Goal: Information Seeking & Learning: Learn about a topic

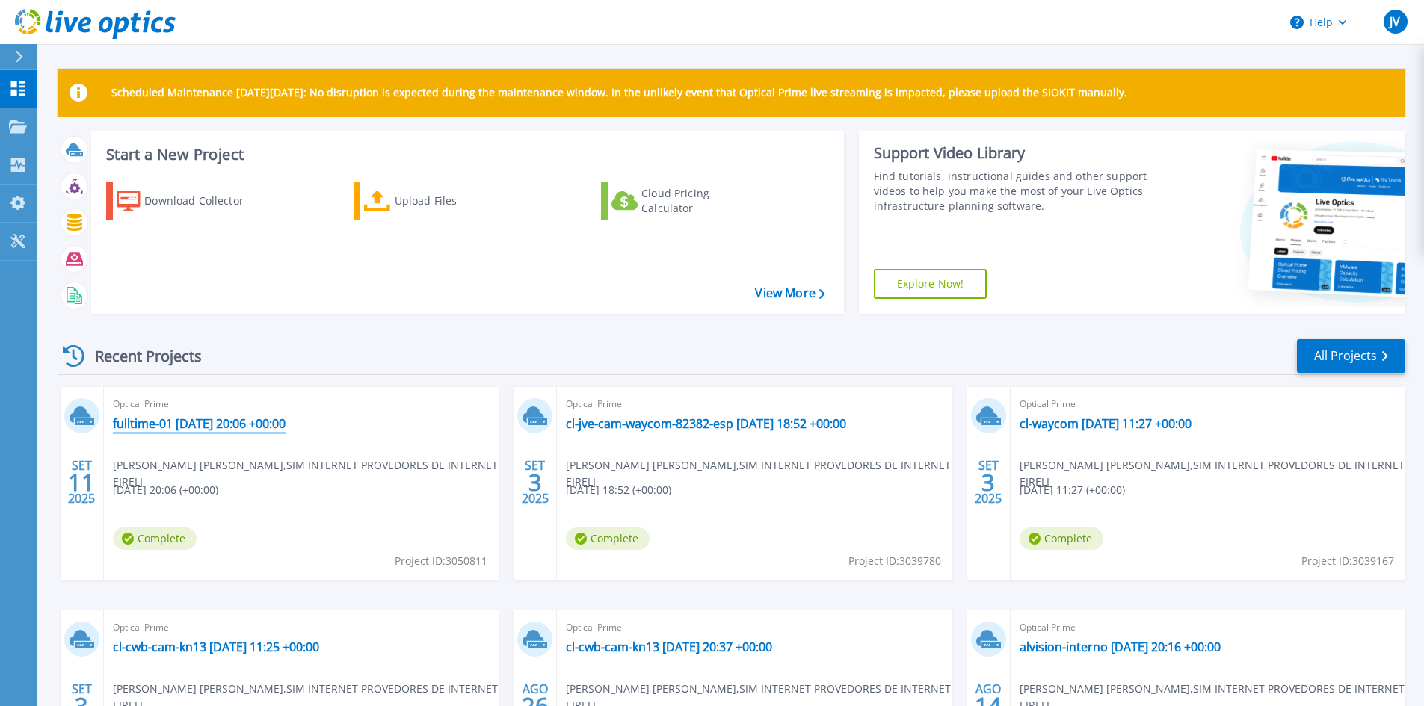
click at [165, 423] on link "fulltime-01 [DATE] 20:06 +00:00" at bounding box center [199, 423] width 173 height 15
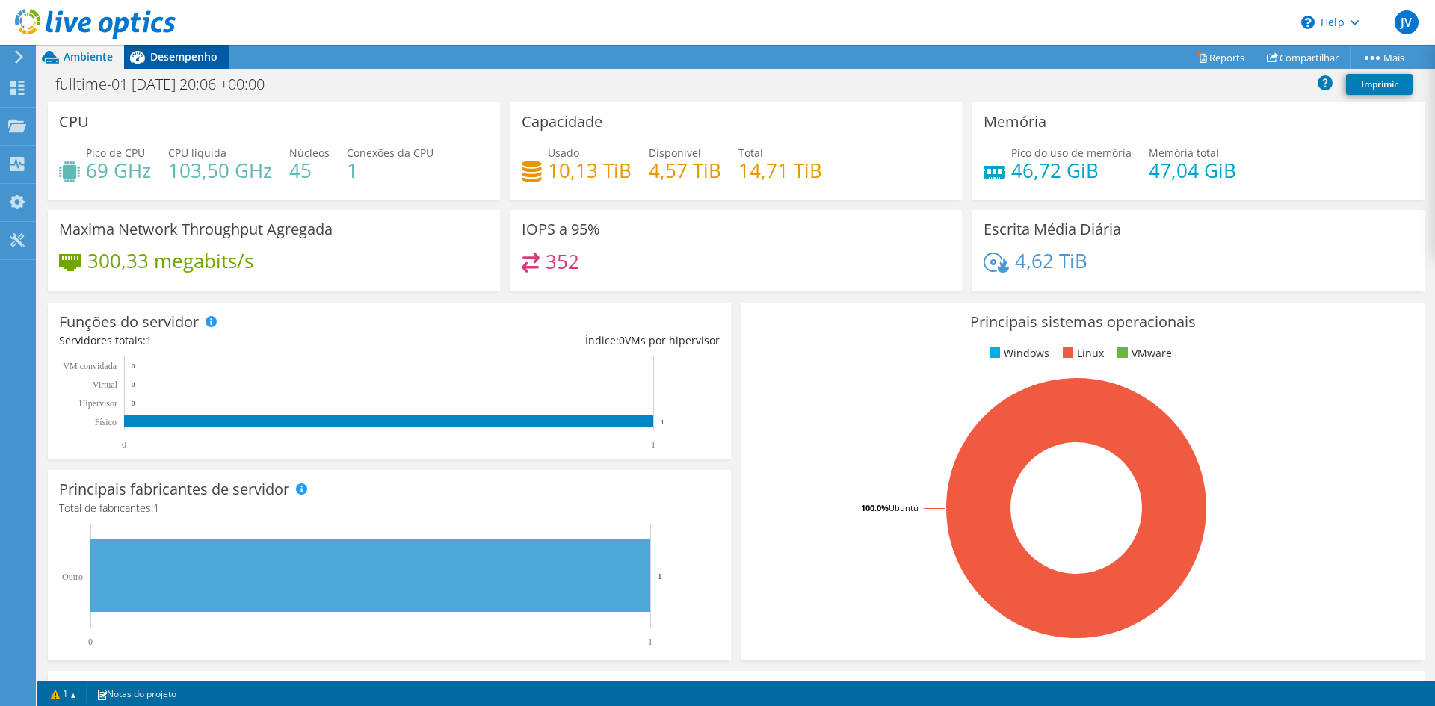
click at [197, 59] on span "Desempenho" at bounding box center [183, 56] width 67 height 14
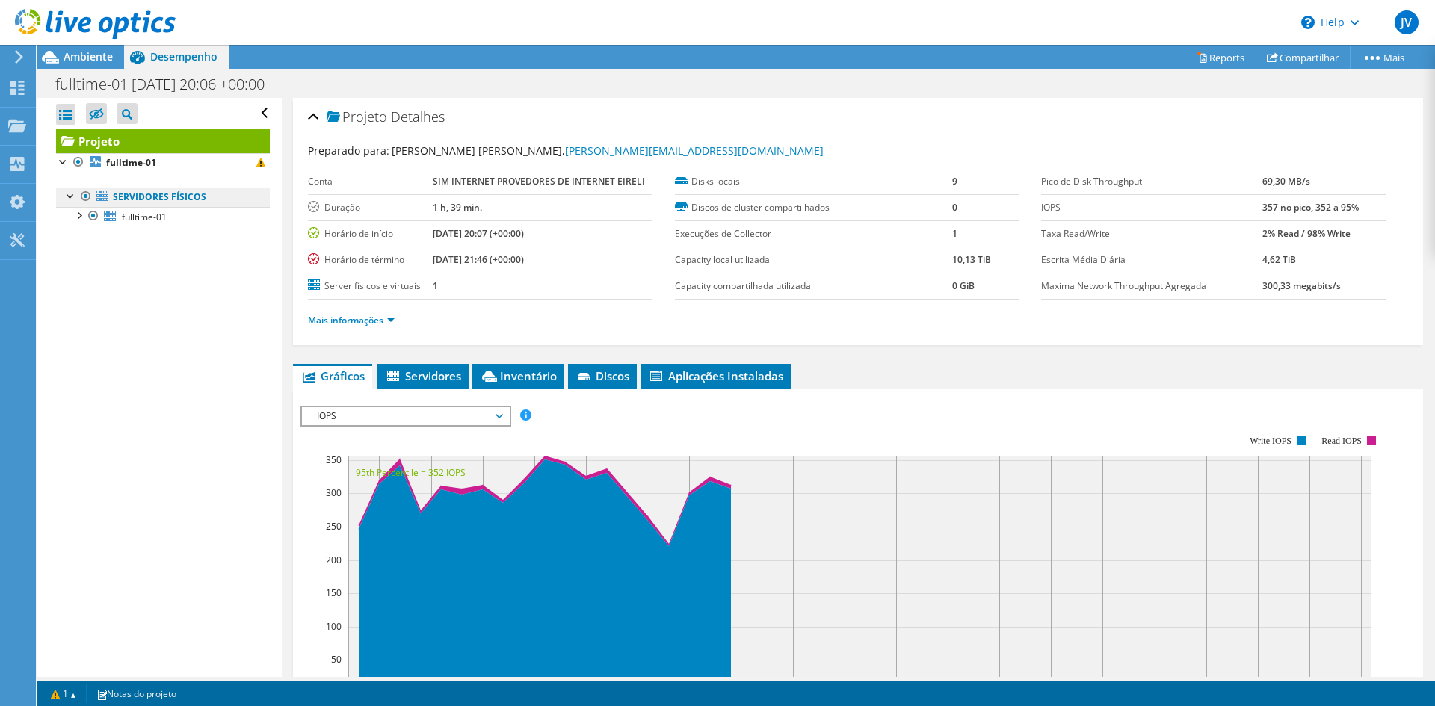
click at [190, 202] on link "Servidores físicos" at bounding box center [163, 197] width 214 height 19
click at [149, 199] on link "Servidores físicos" at bounding box center [163, 197] width 214 height 19
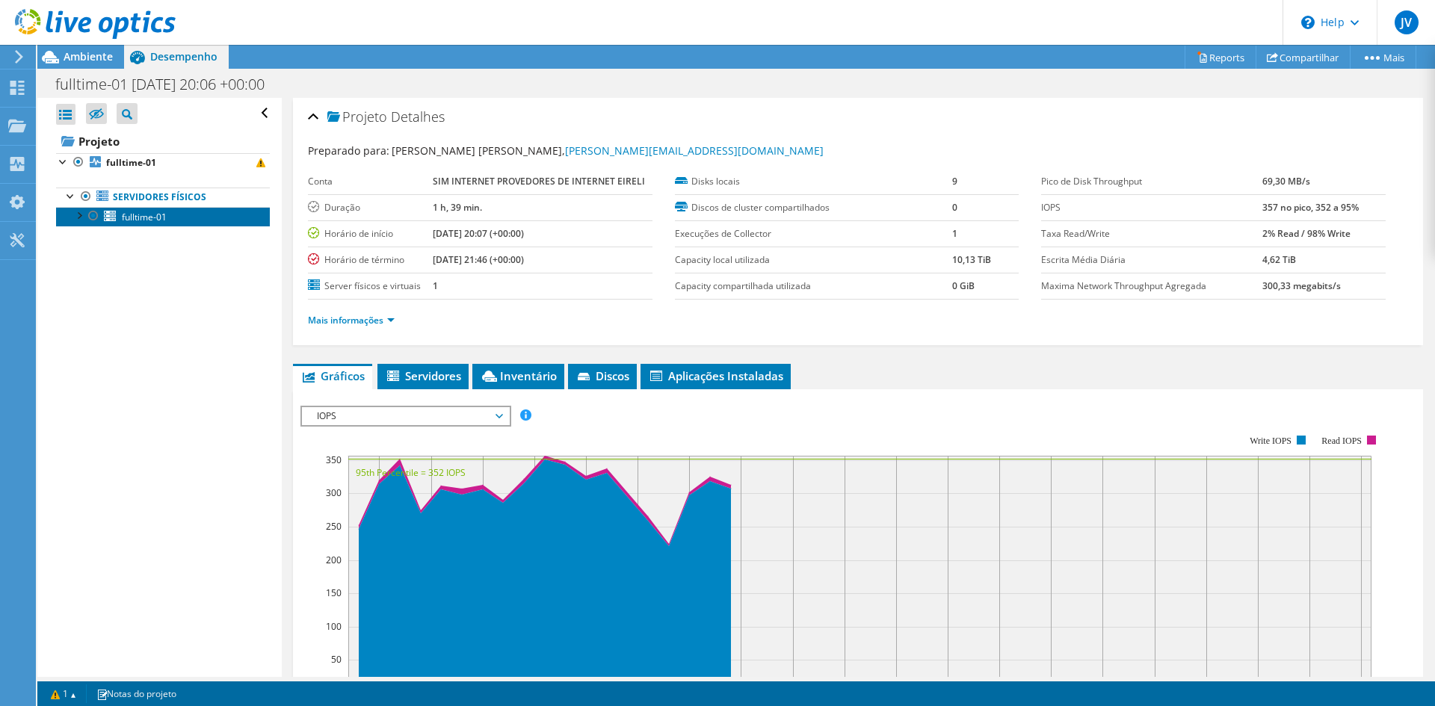
click at [142, 214] on span "fulltime-01" at bounding box center [144, 217] width 45 height 13
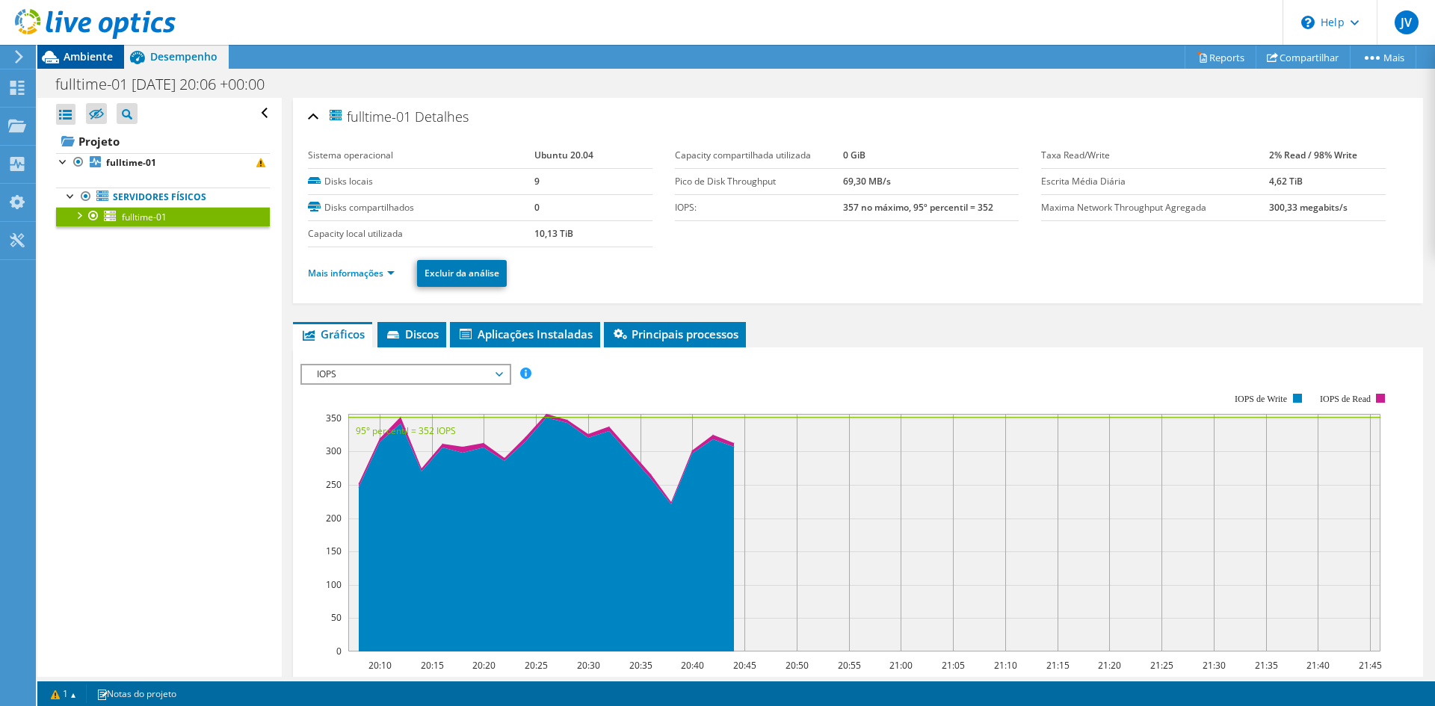
click at [93, 58] on span "Ambiente" at bounding box center [88, 56] width 49 height 14
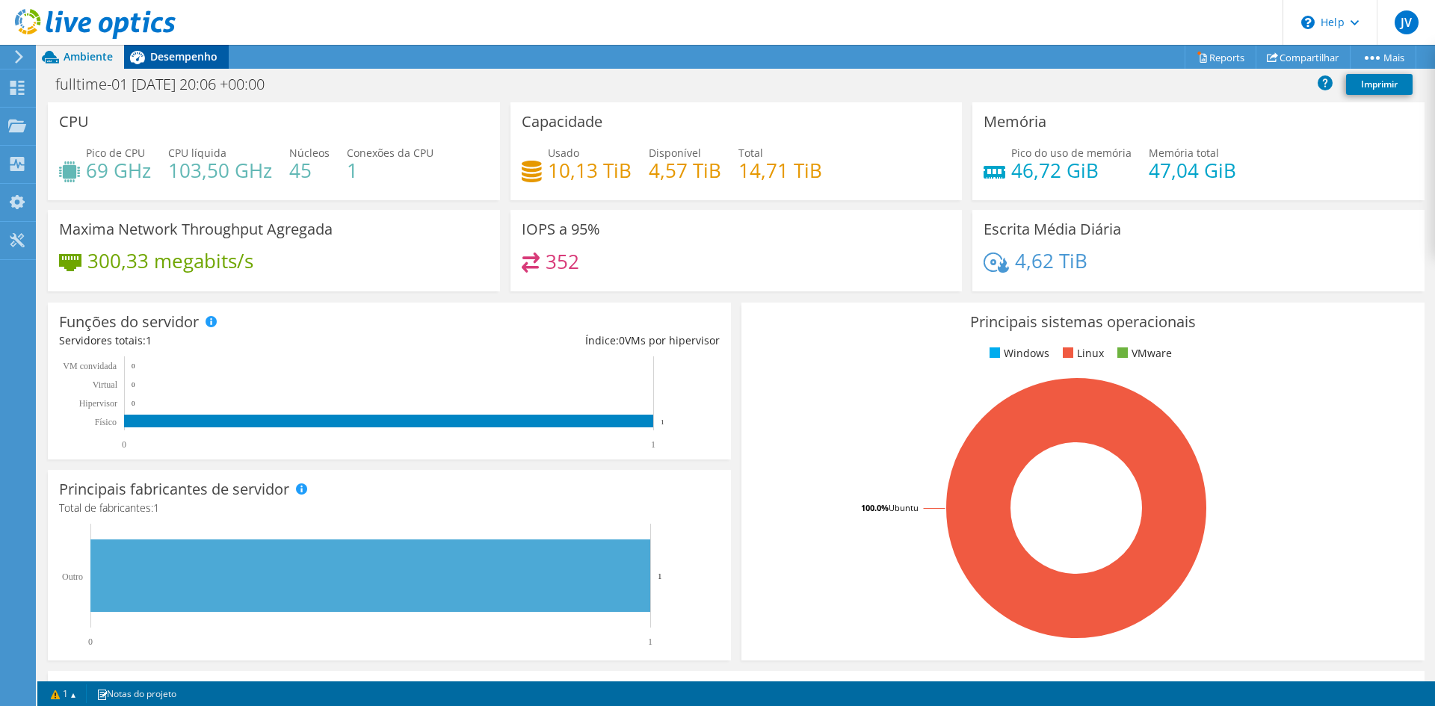
click at [184, 65] on div "Desempenho" at bounding box center [176, 57] width 105 height 24
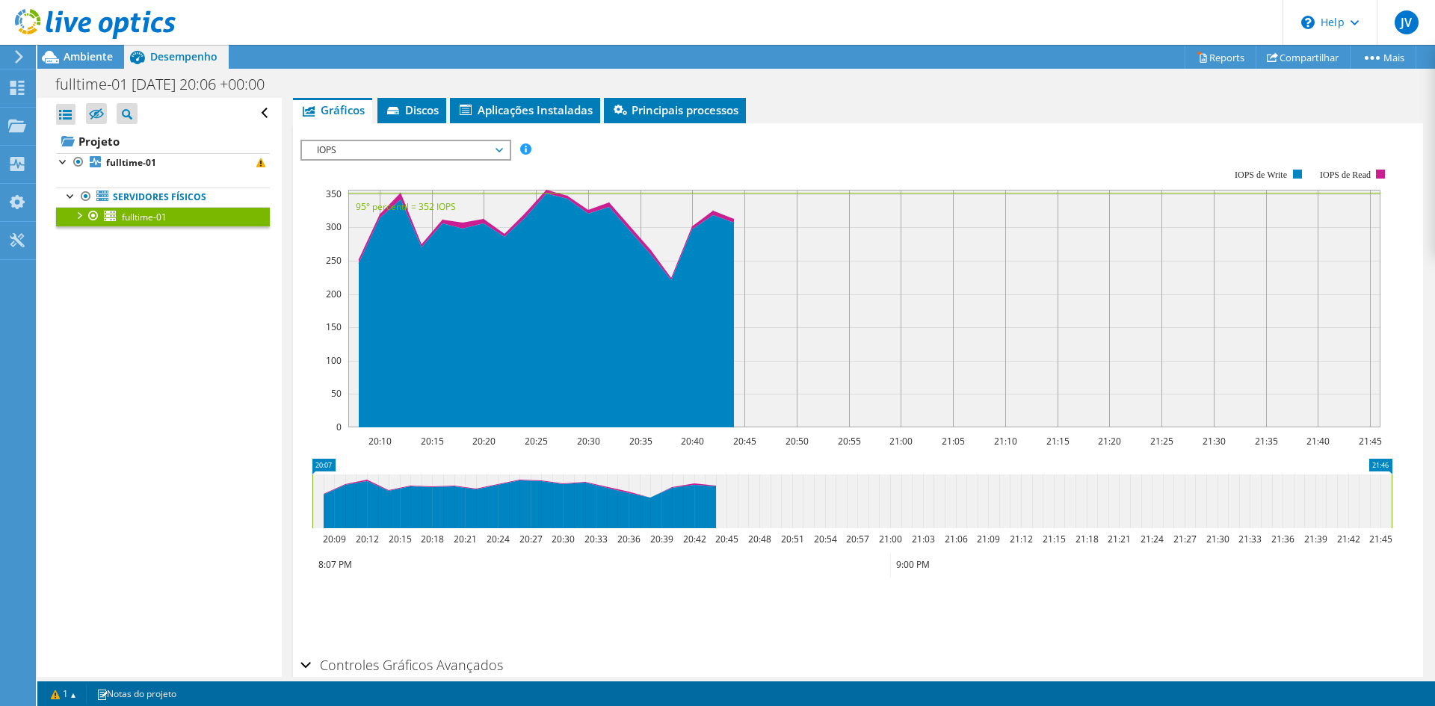
scroll to position [75, 0]
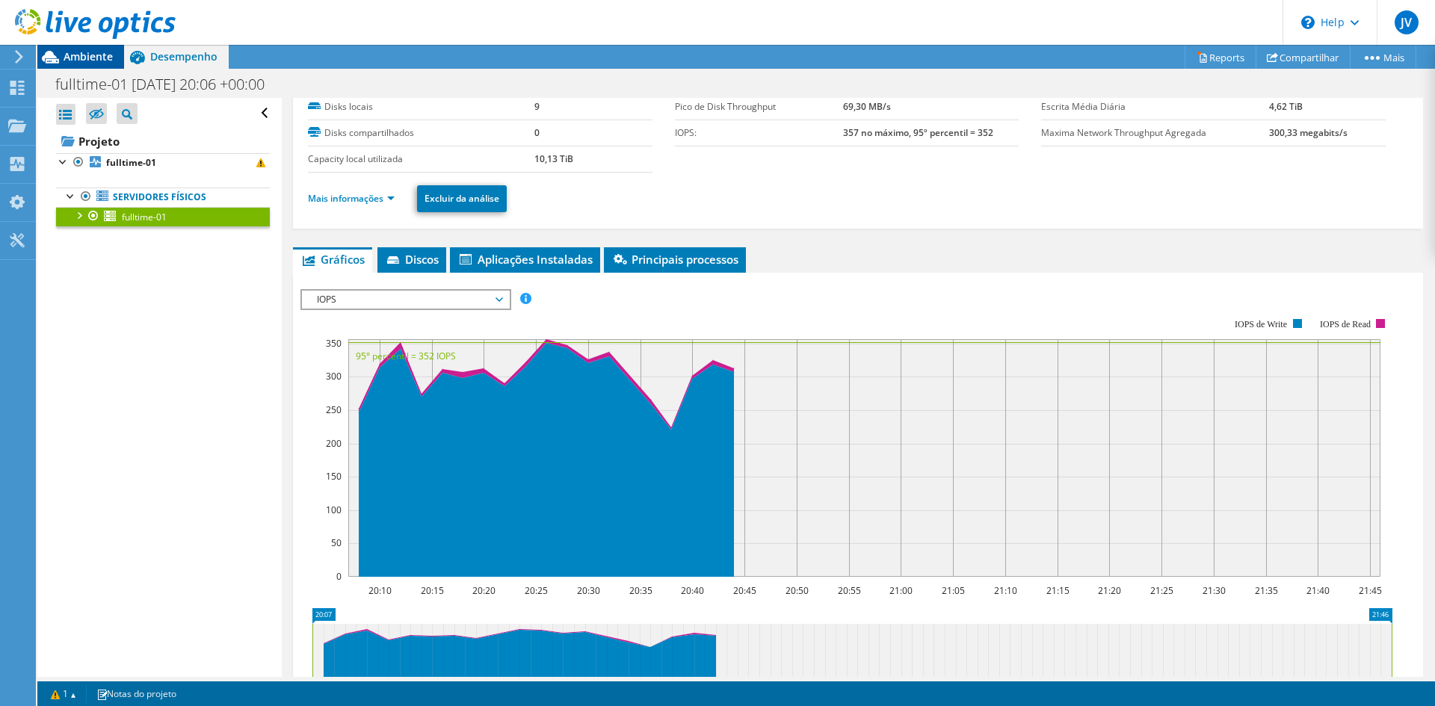
click at [70, 52] on span "Ambiente" at bounding box center [88, 56] width 49 height 14
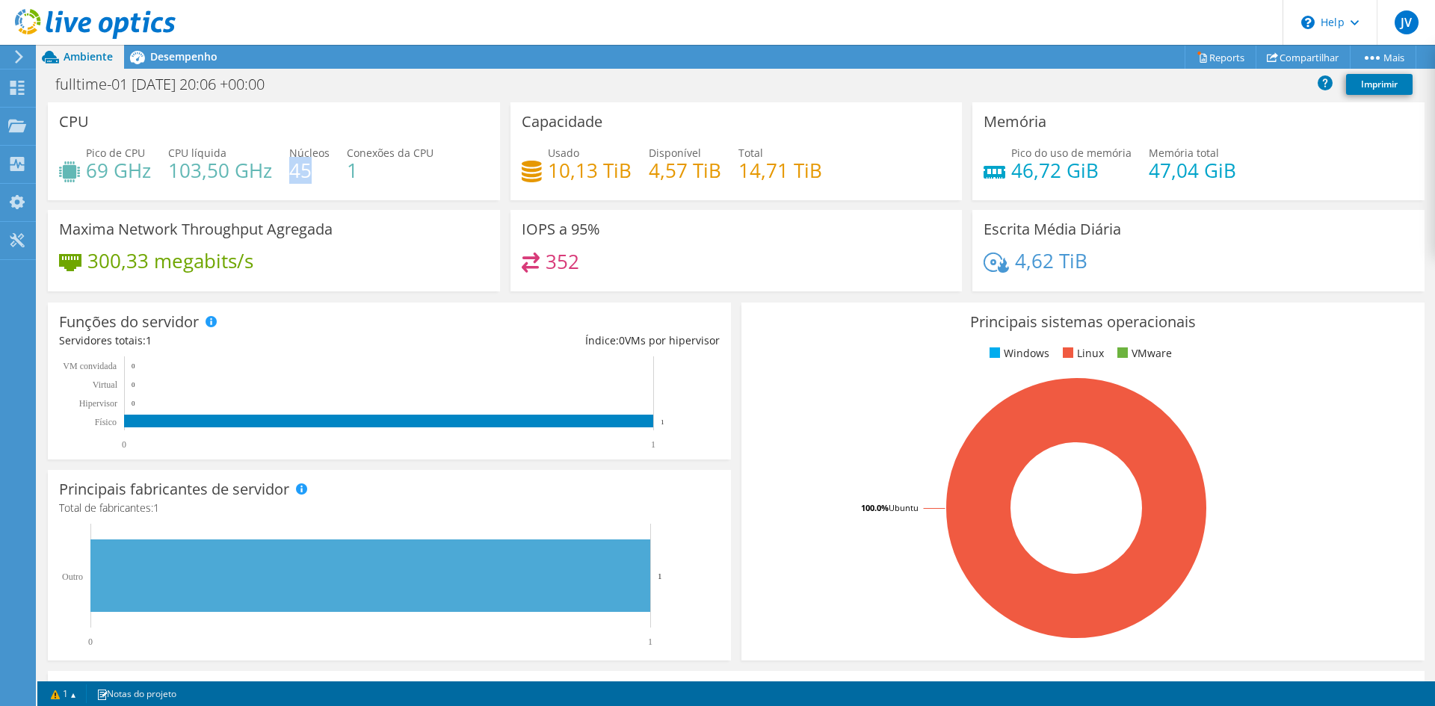
drag, startPoint x: 289, startPoint y: 173, endPoint x: 321, endPoint y: 170, distance: 31.5
click at [321, 170] on h4 "45" at bounding box center [309, 170] width 40 height 16
drag, startPoint x: 170, startPoint y: 174, endPoint x: 209, endPoint y: 171, distance: 38.2
click at [208, 171] on h4 "103,50 GHz" at bounding box center [220, 170] width 104 height 16
drag, startPoint x: 84, startPoint y: 173, endPoint x: 138, endPoint y: 167, distance: 53.4
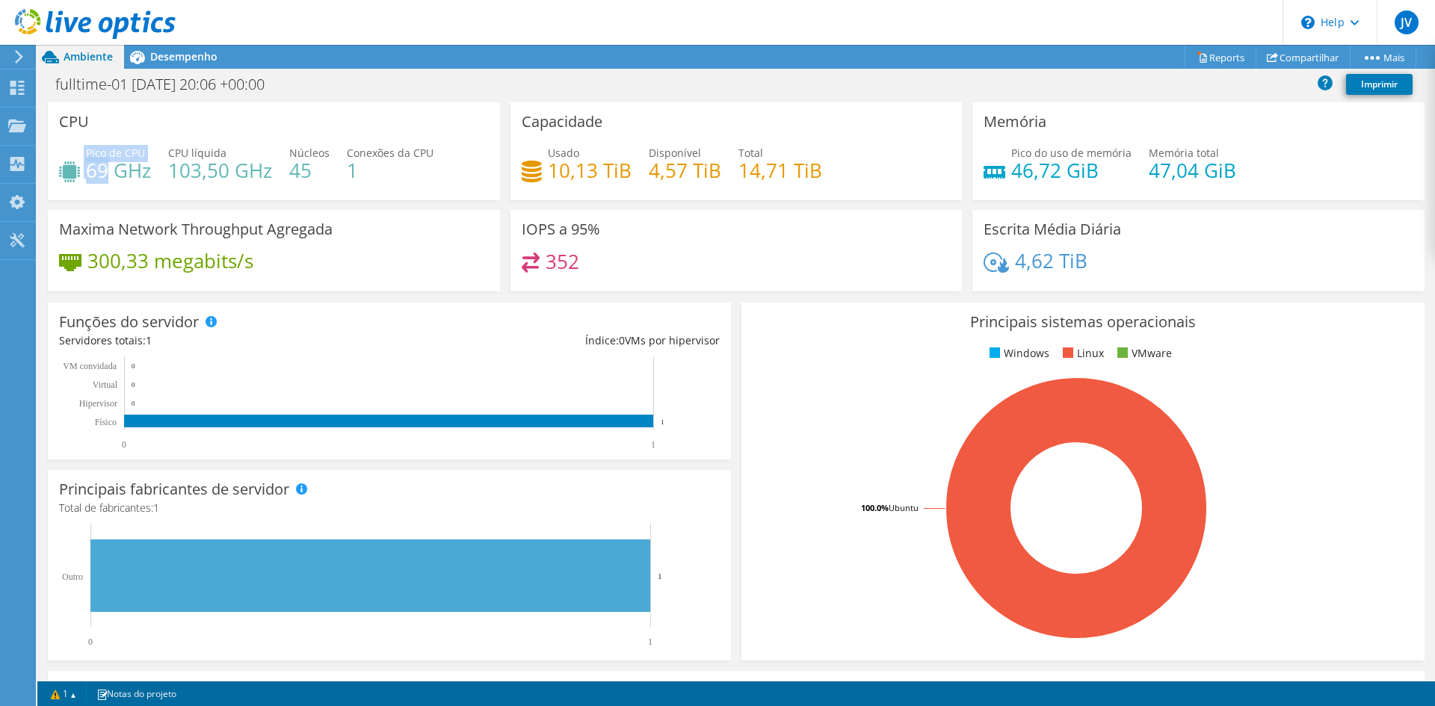
click at [105, 174] on div "Pico de CPU 69 GHz" at bounding box center [105, 162] width 92 height 34
click at [140, 167] on h4 "69 GHz" at bounding box center [118, 170] width 65 height 16
drag, startPoint x: 91, startPoint y: 170, endPoint x: 124, endPoint y: 170, distance: 32.9
click at [123, 170] on h4 "69 GHz" at bounding box center [118, 170] width 65 height 16
drag, startPoint x: 174, startPoint y: 172, endPoint x: 245, endPoint y: 178, distance: 71.3
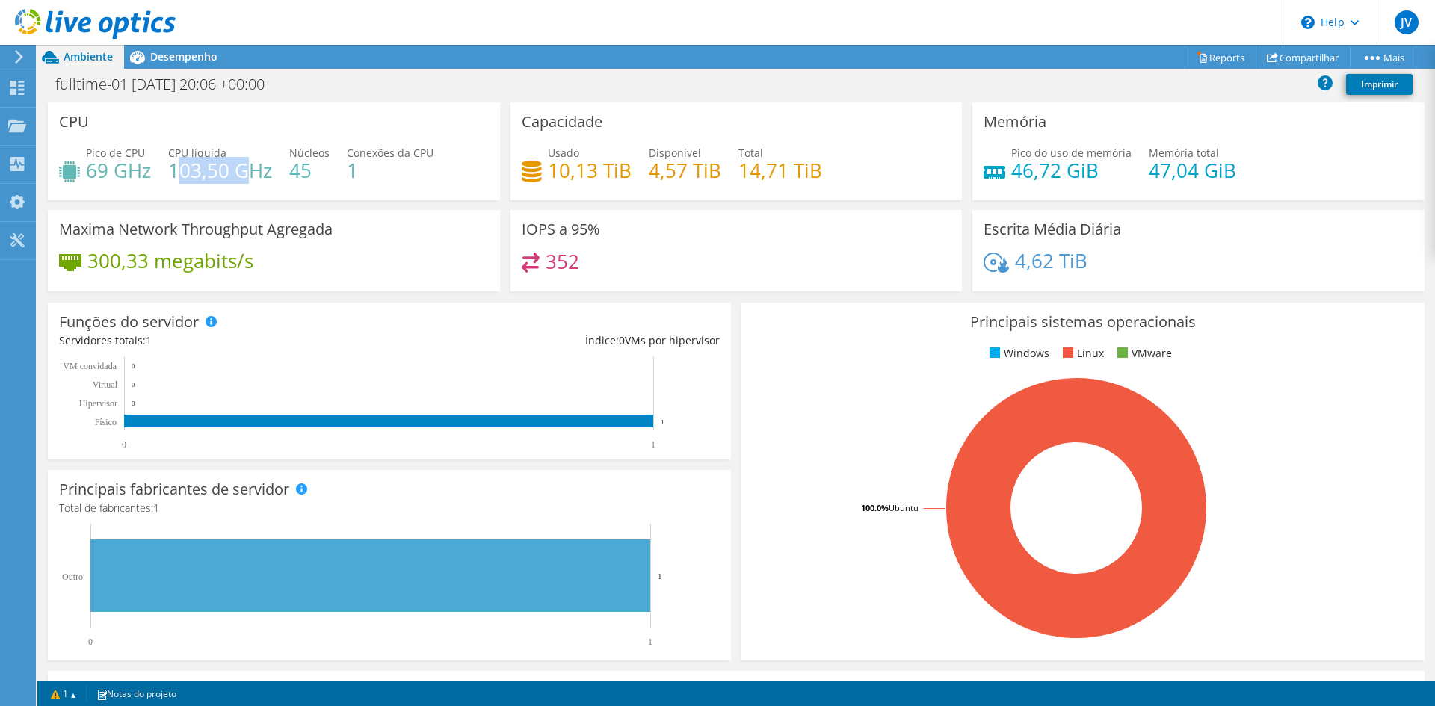
click at [245, 178] on h4 "103,50 GHz" at bounding box center [220, 170] width 104 height 16
drag, startPoint x: 79, startPoint y: 265, endPoint x: 178, endPoint y: 257, distance: 99.0
click at [178, 257] on div "300,33 megabits/s" at bounding box center [156, 261] width 194 height 16
drag, startPoint x: 543, startPoint y: 265, endPoint x: 582, endPoint y: 259, distance: 39.3
click at [582, 259] on div "352" at bounding box center [737, 269] width 430 height 32
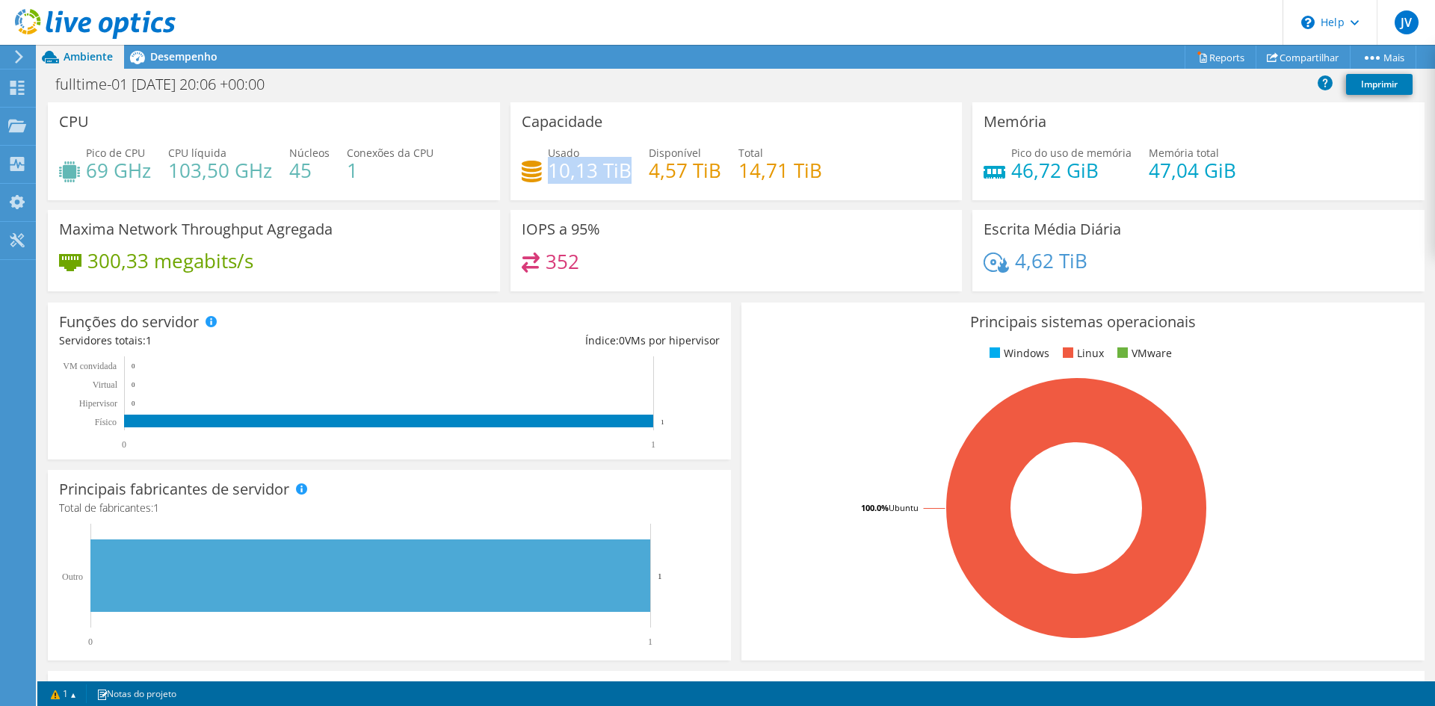
drag, startPoint x: 549, startPoint y: 168, endPoint x: 622, endPoint y: 174, distance: 73.5
click at [622, 174] on h4 "10,13 TiB" at bounding box center [590, 170] width 84 height 16
click at [656, 170] on h4 "4,57 TiB" at bounding box center [685, 170] width 73 height 16
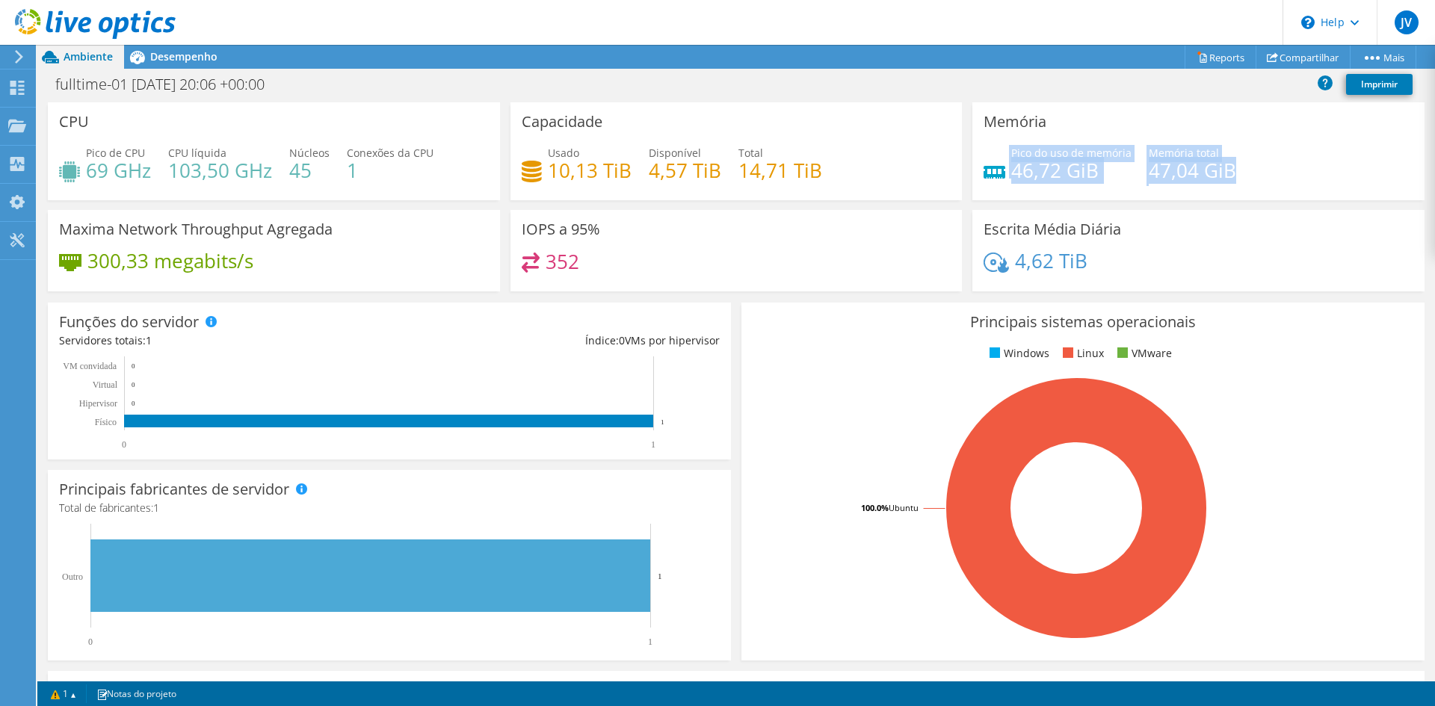
drag, startPoint x: 1000, startPoint y: 173, endPoint x: 1227, endPoint y: 161, distance: 226.8
click at [1227, 161] on div "Pico do uso de memória 46,72 GiB Memória total 47,04 GiB" at bounding box center [1199, 169] width 430 height 49
click at [1057, 156] on span "Pico do uso de memória" at bounding box center [1071, 153] width 120 height 14
drag, startPoint x: 1002, startPoint y: 175, endPoint x: 1056, endPoint y: 176, distance: 53.8
click at [1056, 176] on div "Pico do uso de memória 46,72 GiB" at bounding box center [1058, 162] width 148 height 34
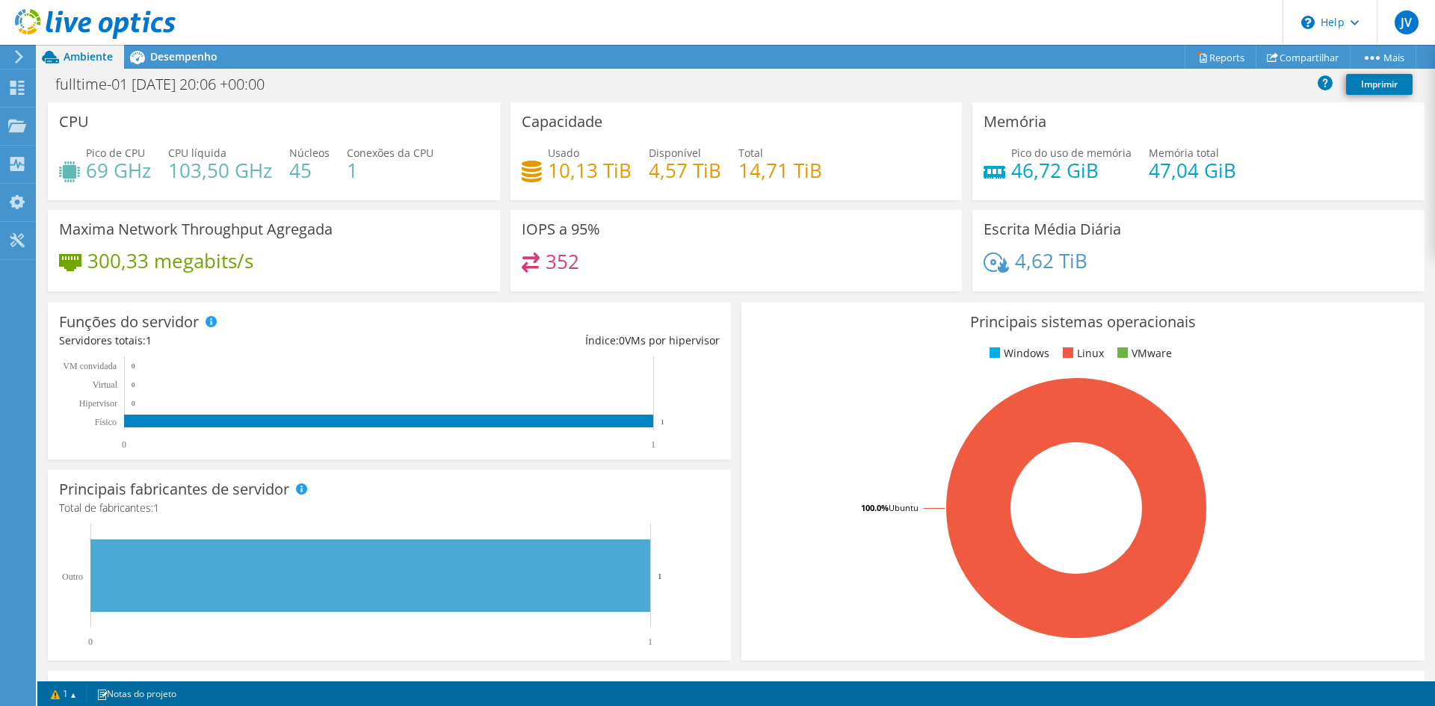
click at [1077, 173] on h4 "46,72 GiB" at bounding box center [1071, 170] width 120 height 16
drag, startPoint x: 1141, startPoint y: 168, endPoint x: 1166, endPoint y: 166, distance: 24.8
click at [1166, 166] on h4 "47,04 GiB" at bounding box center [1192, 170] width 87 height 16
drag, startPoint x: 1013, startPoint y: 261, endPoint x: 1046, endPoint y: 259, distance: 33.7
click at [1046, 259] on h4 "4,62 TiB" at bounding box center [1051, 261] width 73 height 16
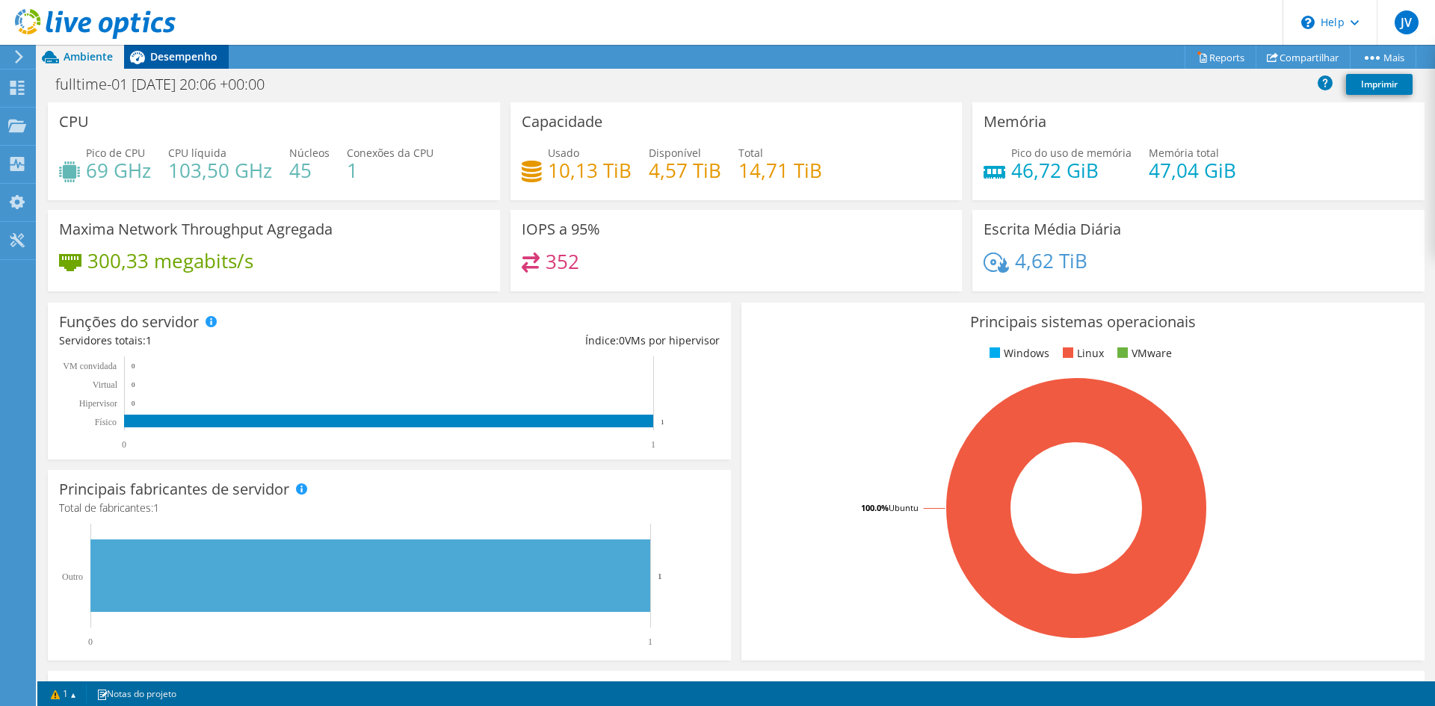
click at [177, 63] on span "Desempenho" at bounding box center [183, 56] width 67 height 14
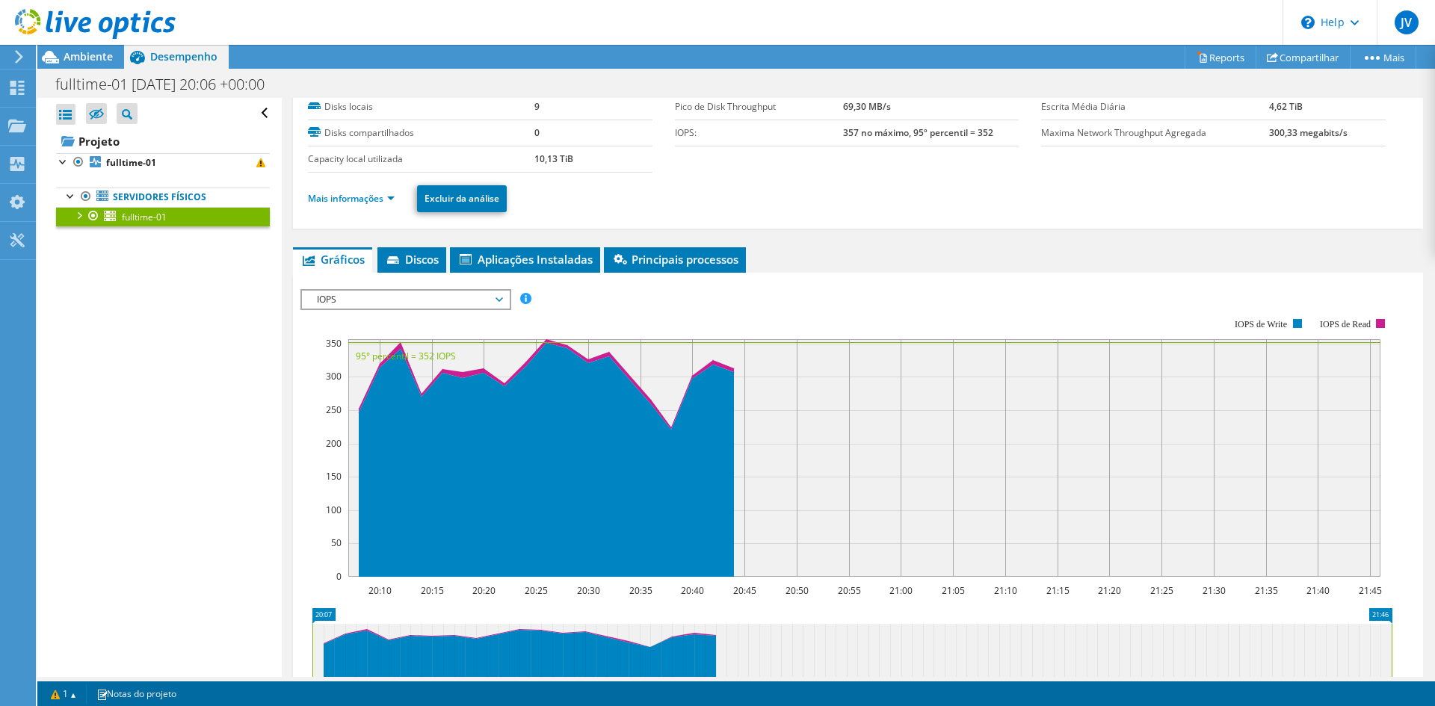
click at [412, 297] on span "IOPS" at bounding box center [405, 300] width 192 height 18
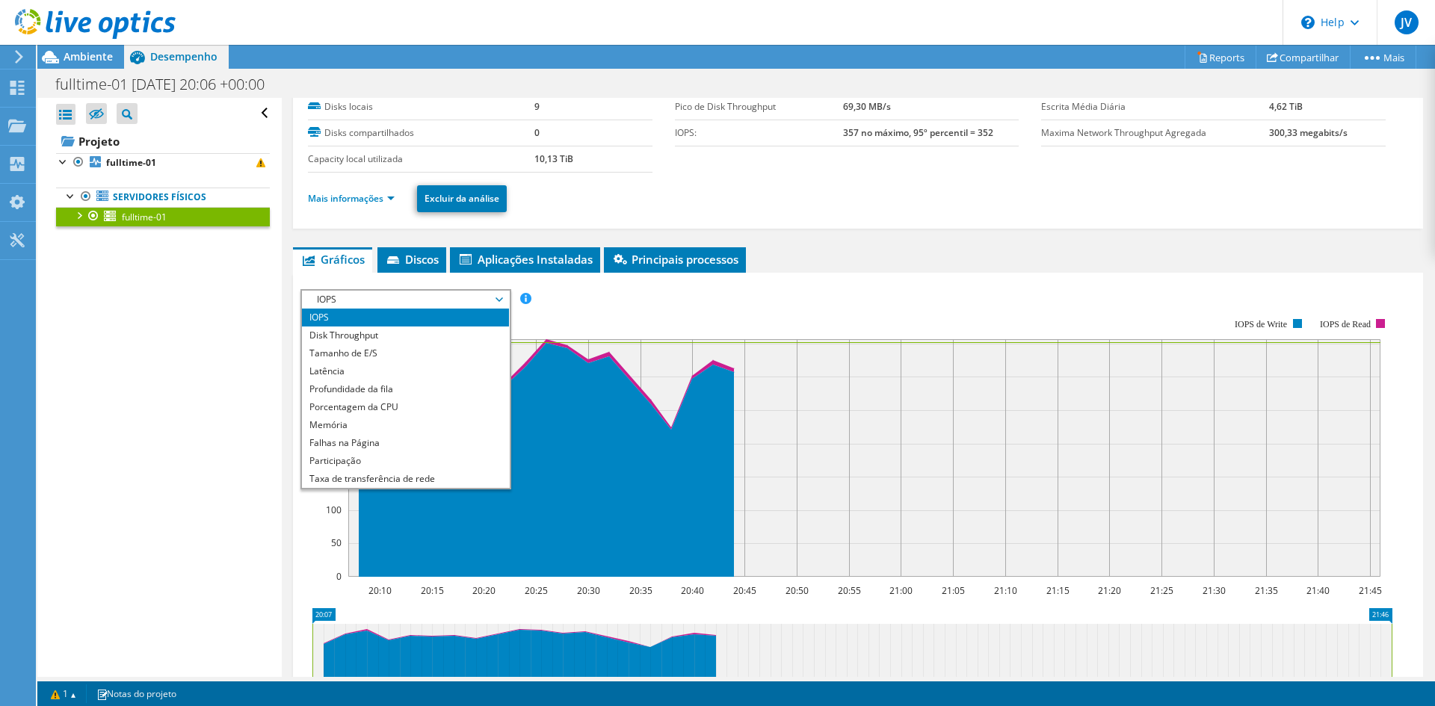
click at [681, 319] on rect at bounding box center [846, 447] width 1092 height 299
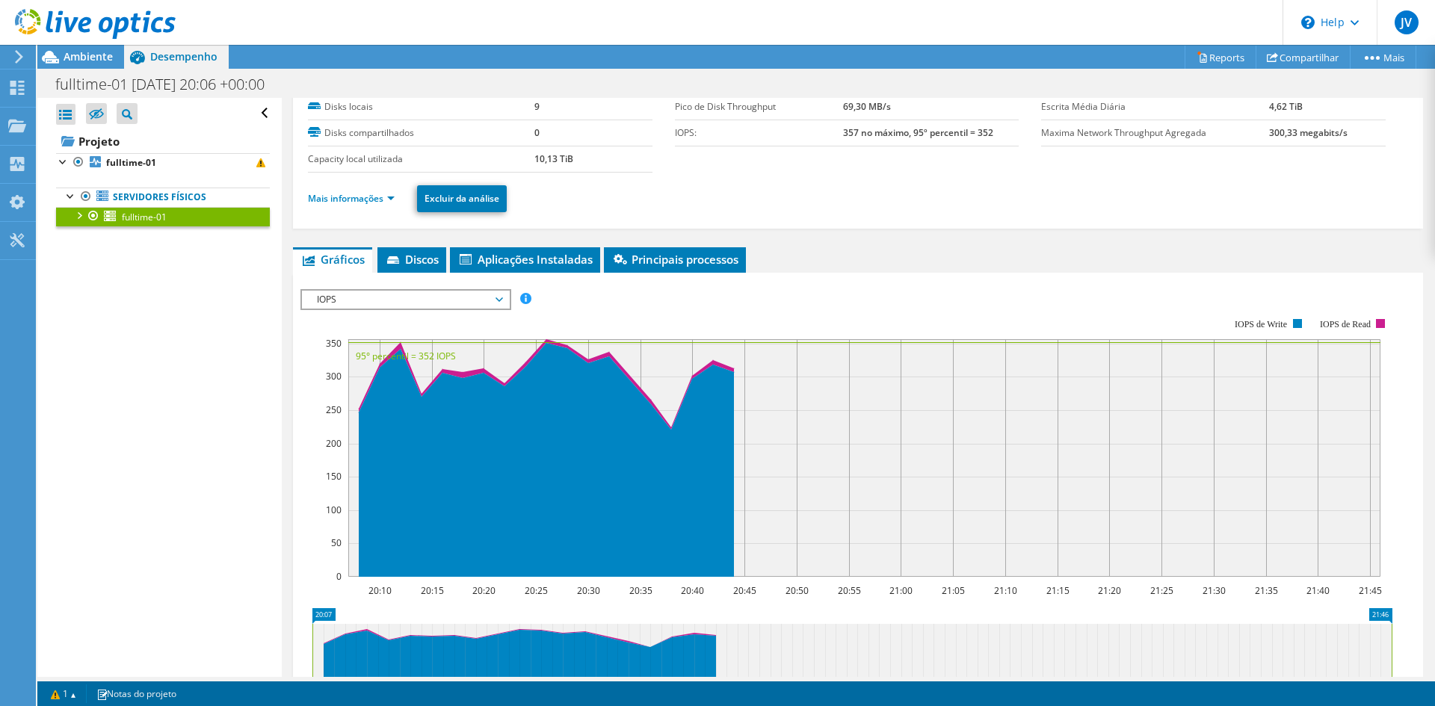
click at [410, 297] on span "IOPS" at bounding box center [405, 300] width 192 height 18
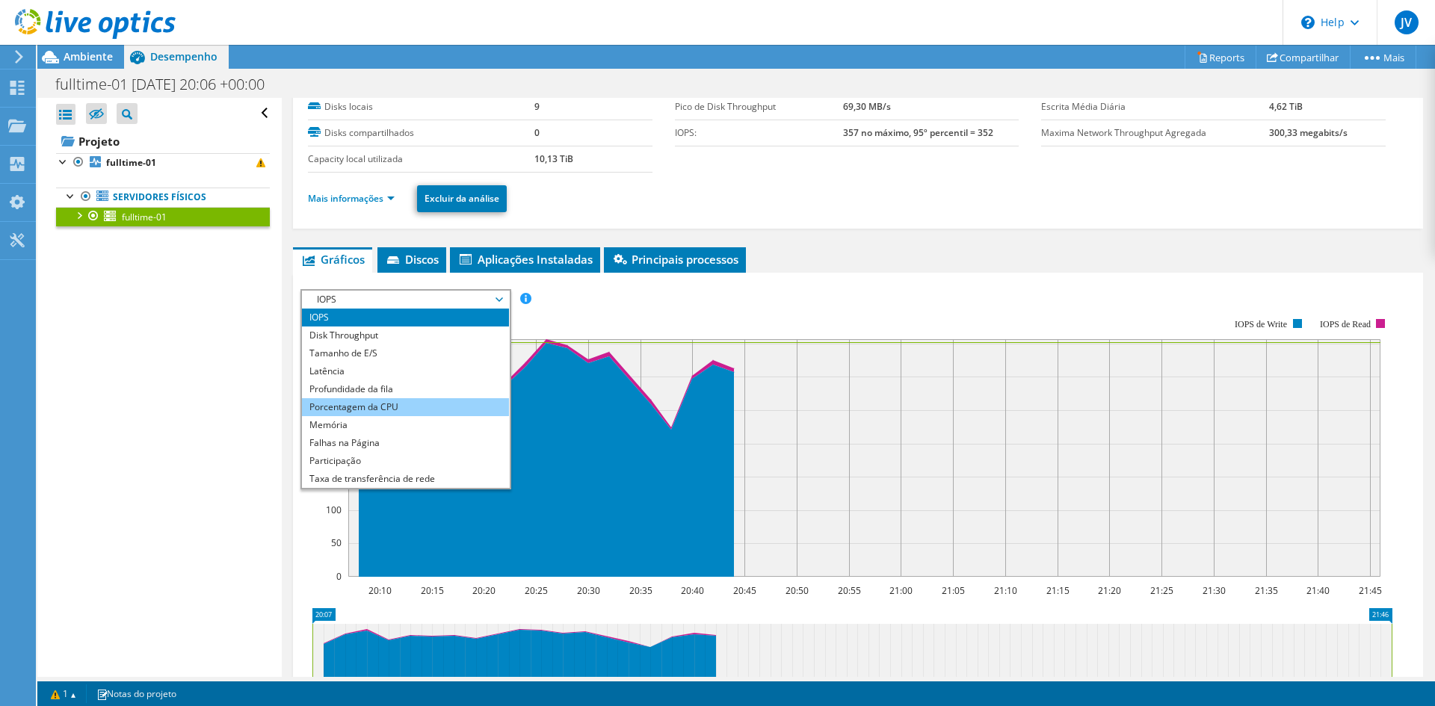
scroll to position [54, 0]
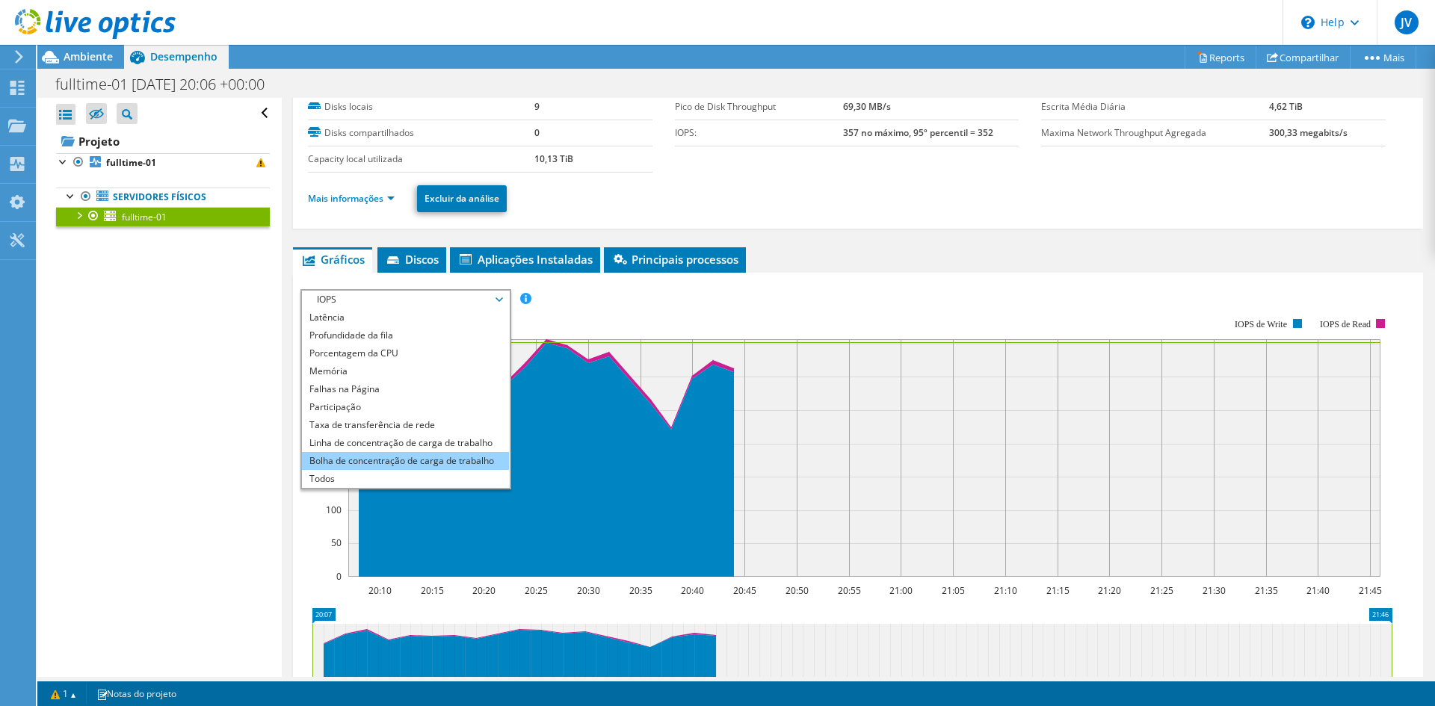
click at [391, 462] on li "Bolha de concentração de carga de trabalho" at bounding box center [405, 461] width 207 height 18
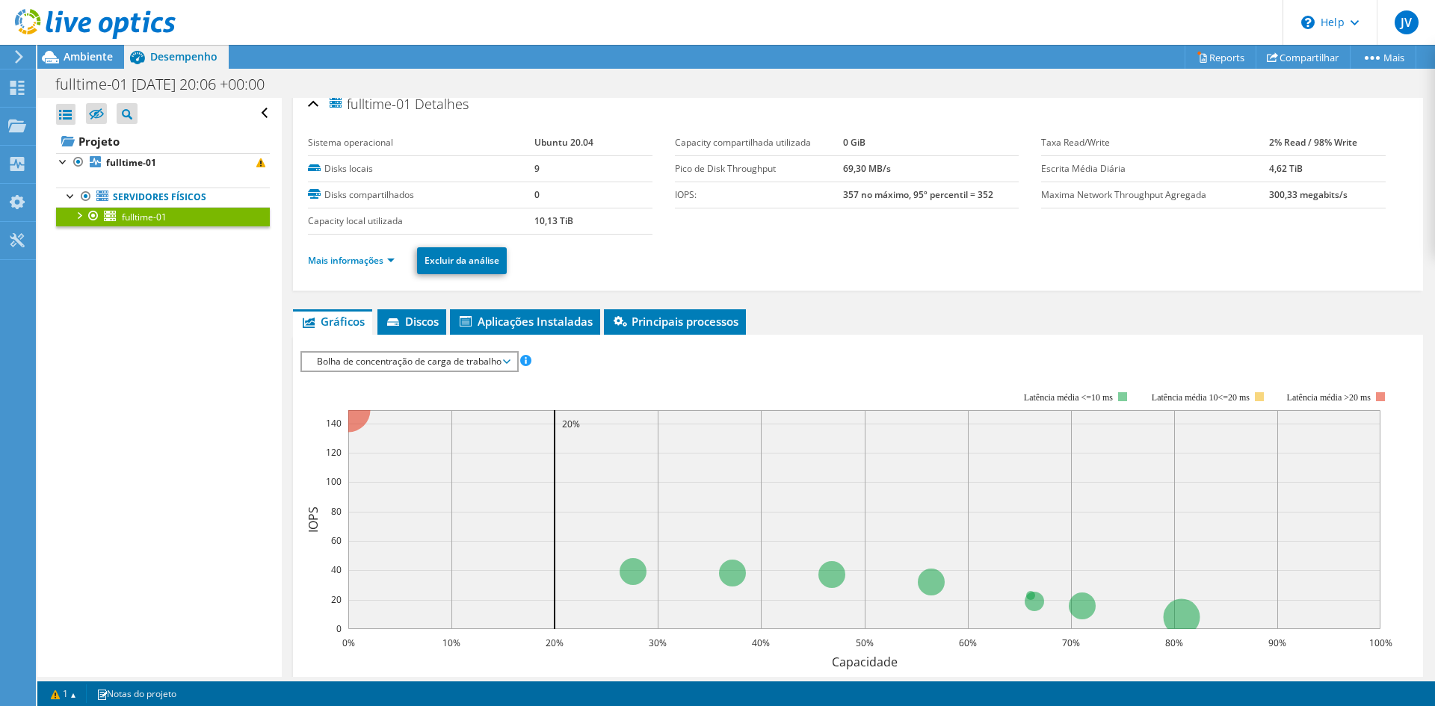
scroll to position [0, 0]
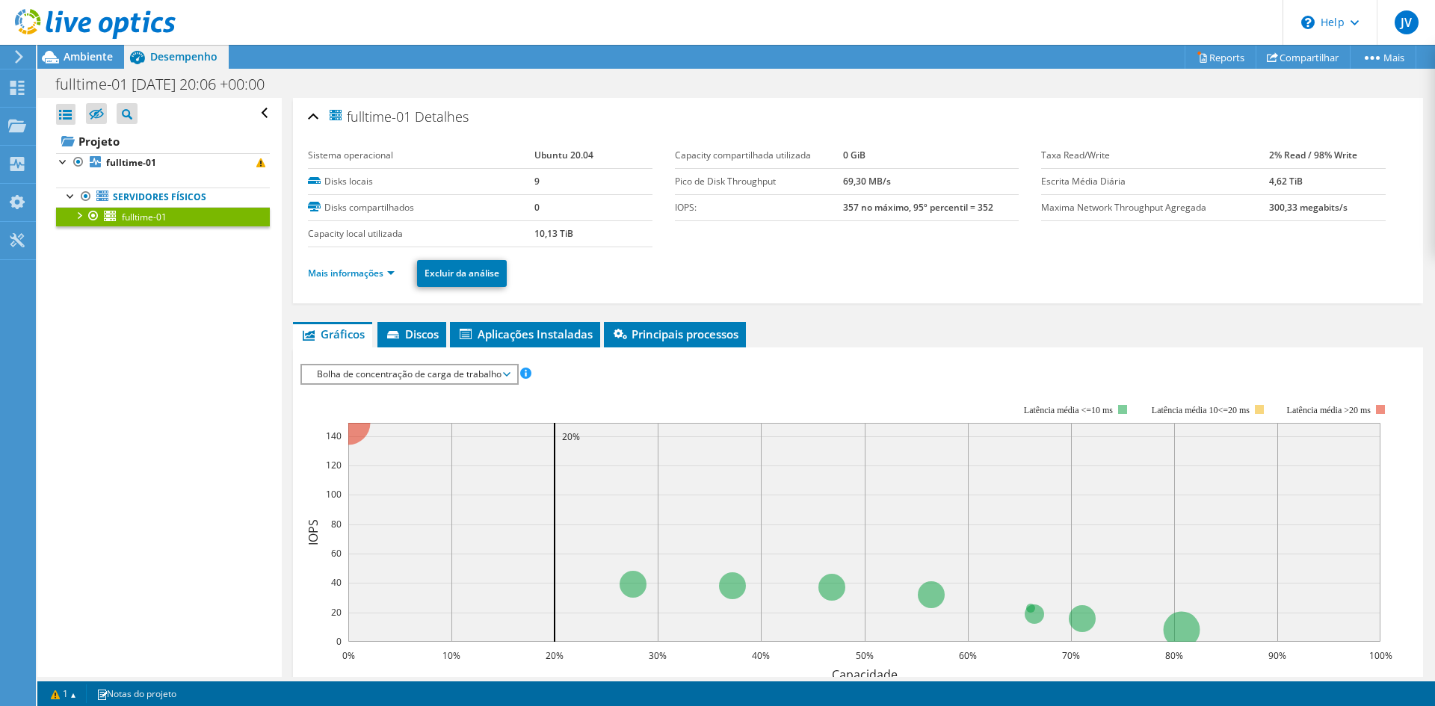
click at [463, 370] on span "Bolha de concentração de carga de trabalho" at bounding box center [409, 375] width 200 height 18
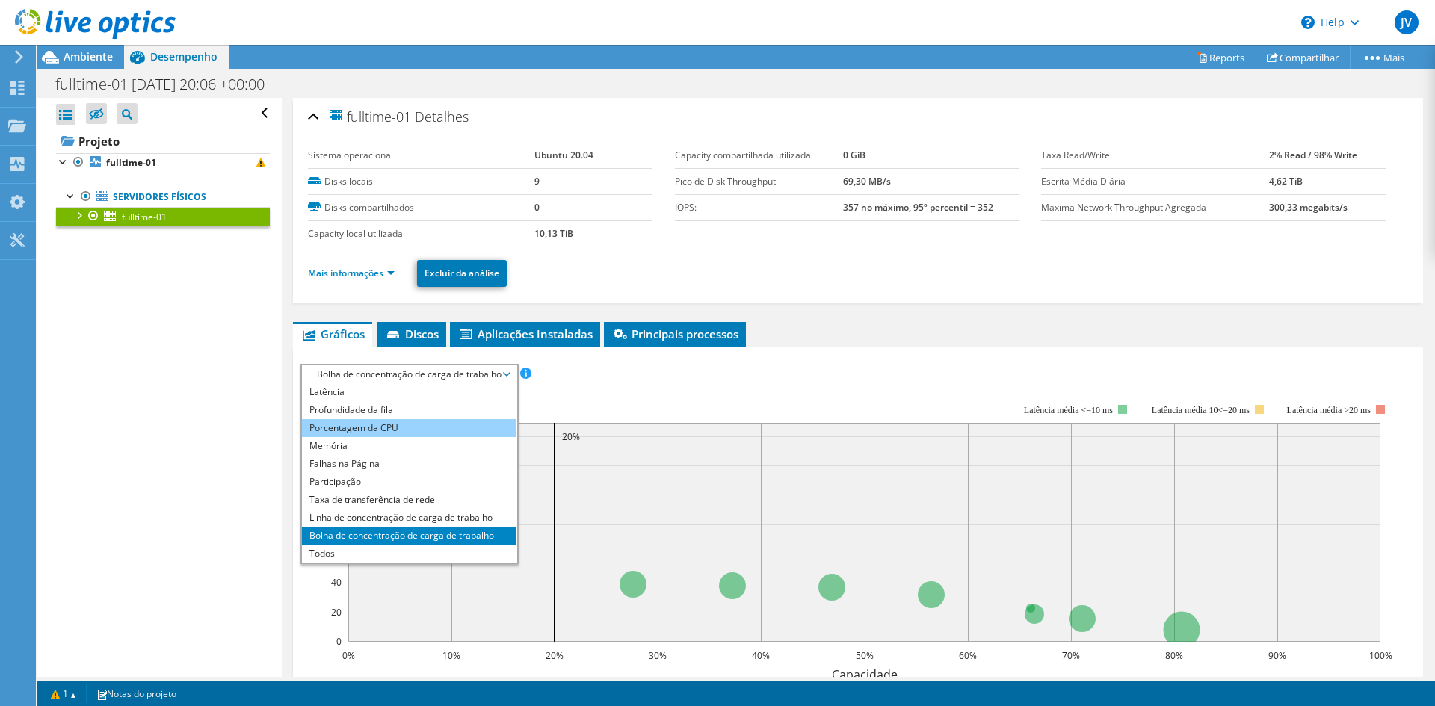
click at [394, 422] on li "Porcentagem da CPU" at bounding box center [409, 428] width 215 height 18
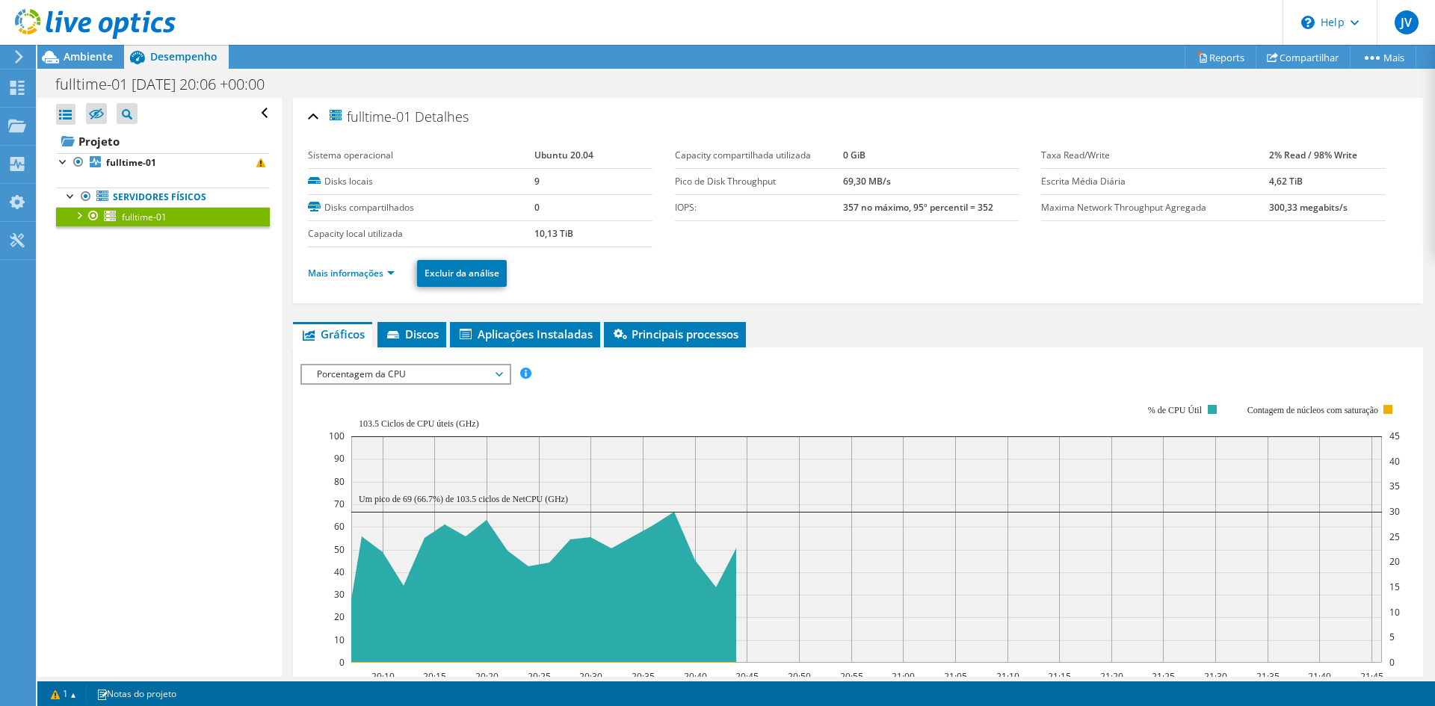
scroll to position [149, 0]
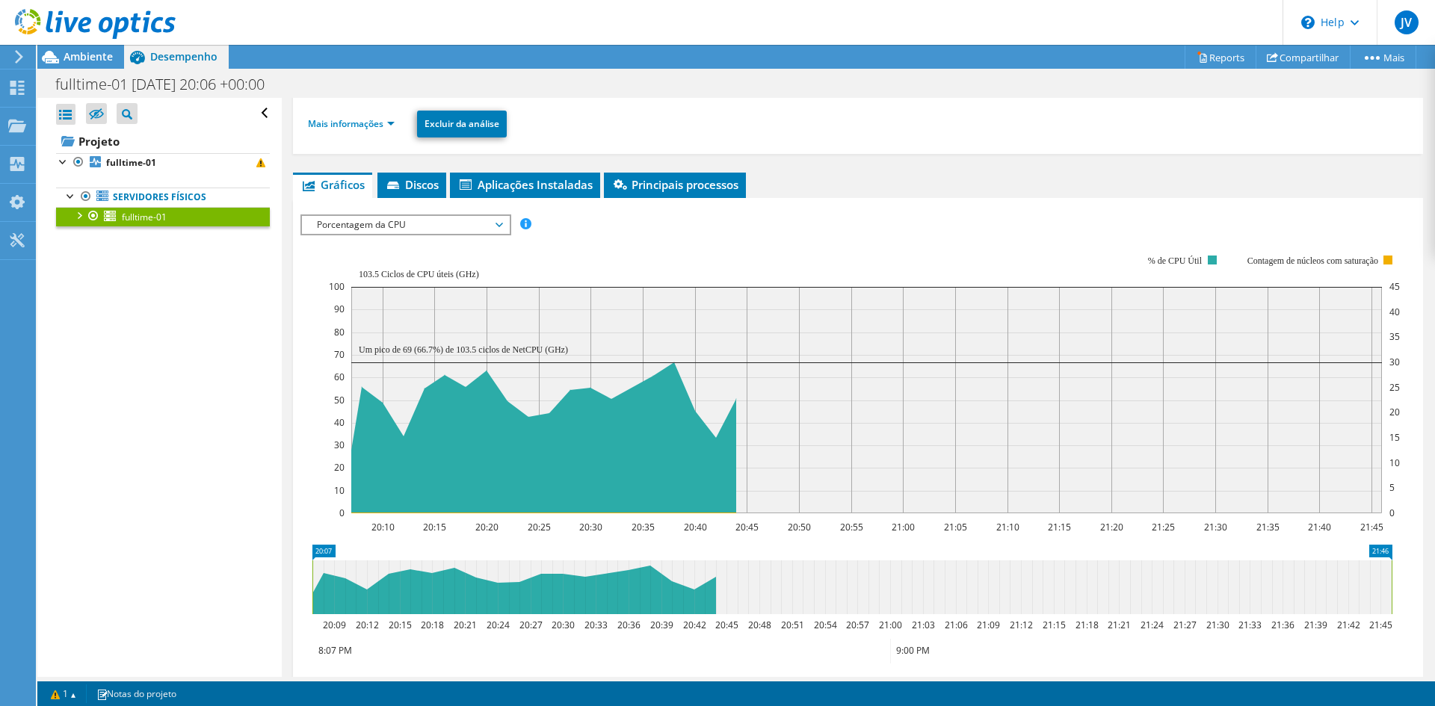
click at [393, 221] on span "Porcentagem da CPU" at bounding box center [405, 225] width 192 height 18
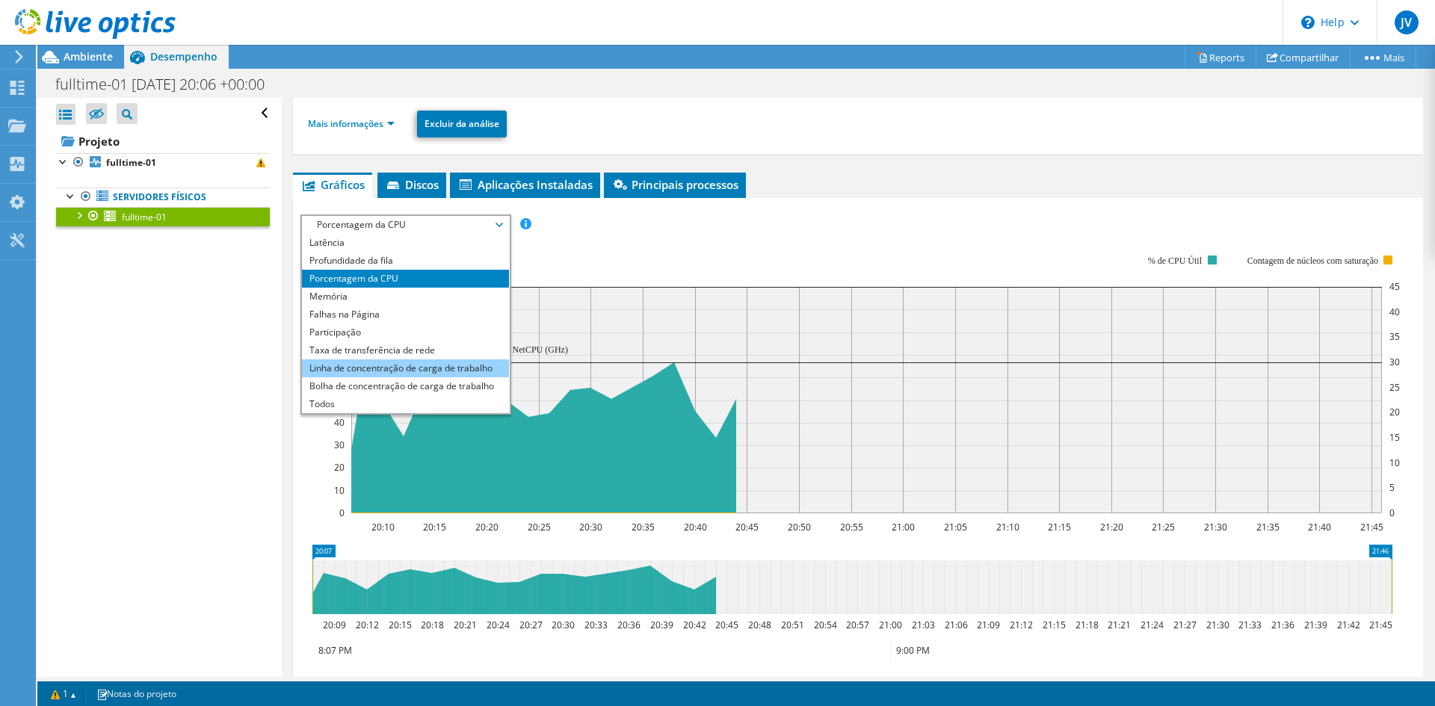
click at [385, 367] on li "Linha de concentração de carga de trabalho" at bounding box center [405, 369] width 207 height 18
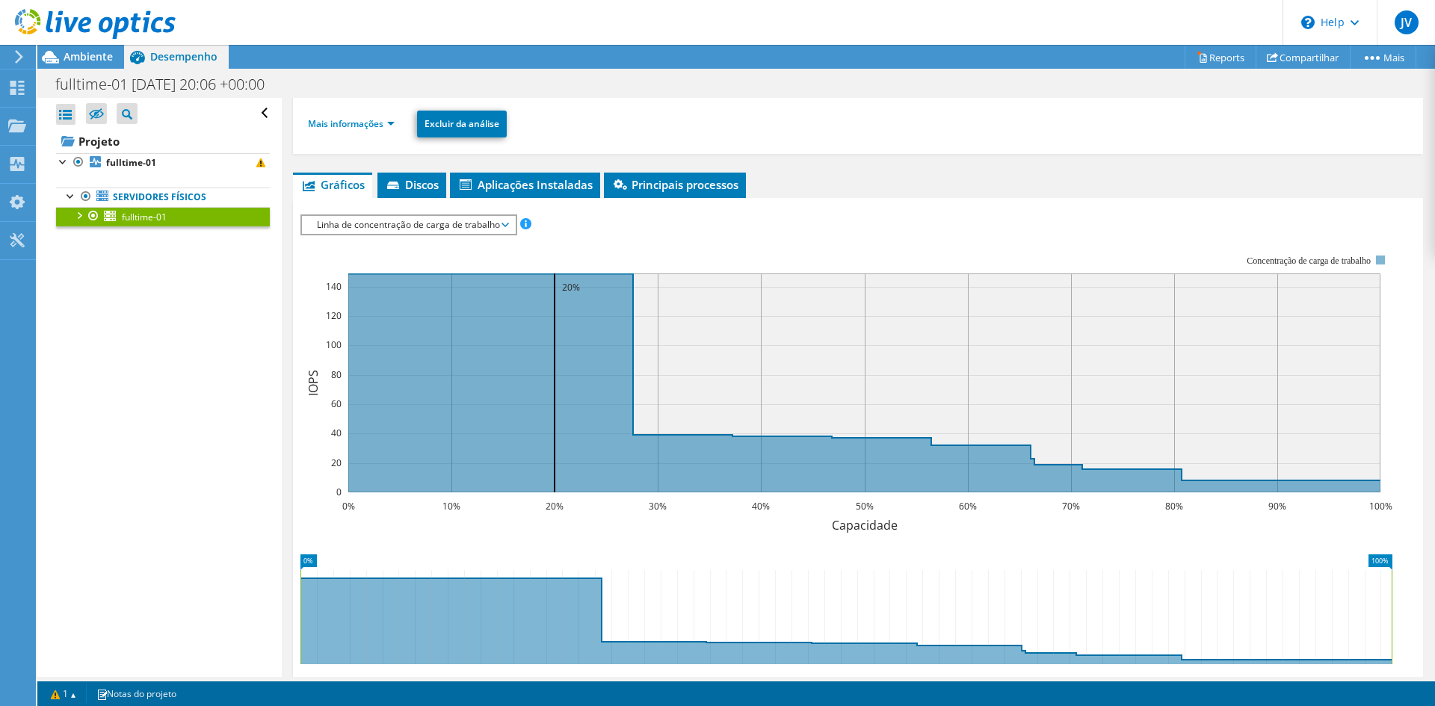
click at [413, 232] on span "Linha de concentração de carga de trabalho" at bounding box center [408, 225] width 198 height 18
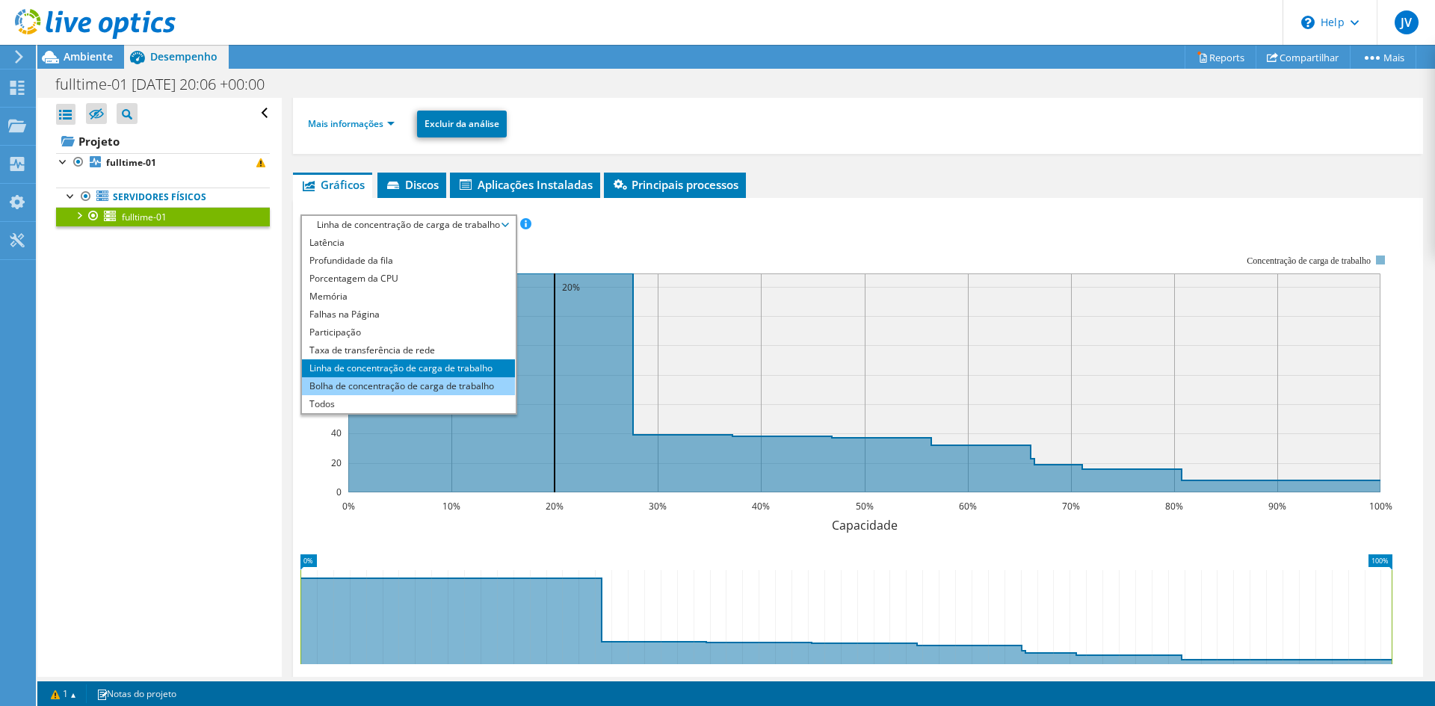
click at [386, 380] on li "Bolha de concentração de carga de trabalho" at bounding box center [408, 386] width 213 height 18
